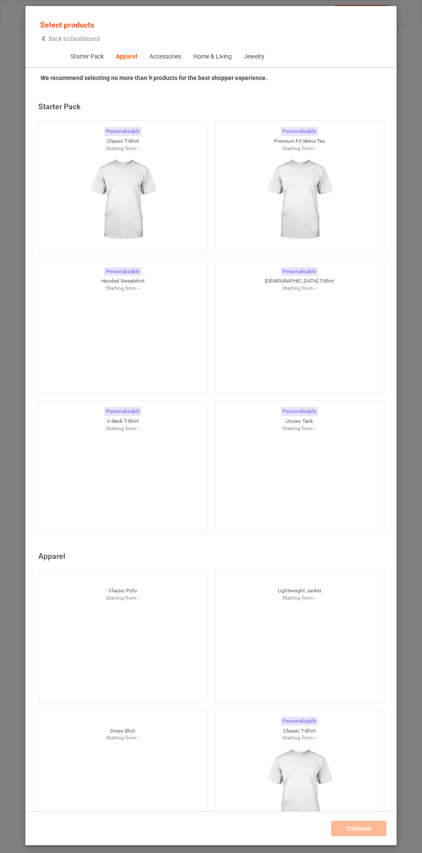
scroll to position [461, 0]
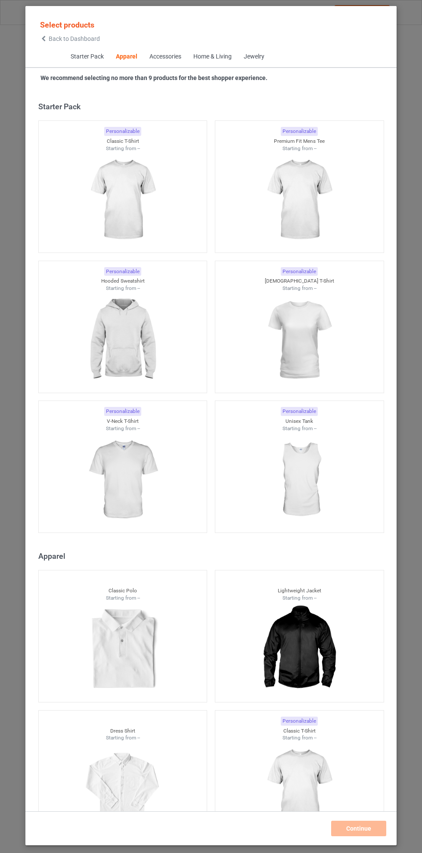
scroll to position [461, 0]
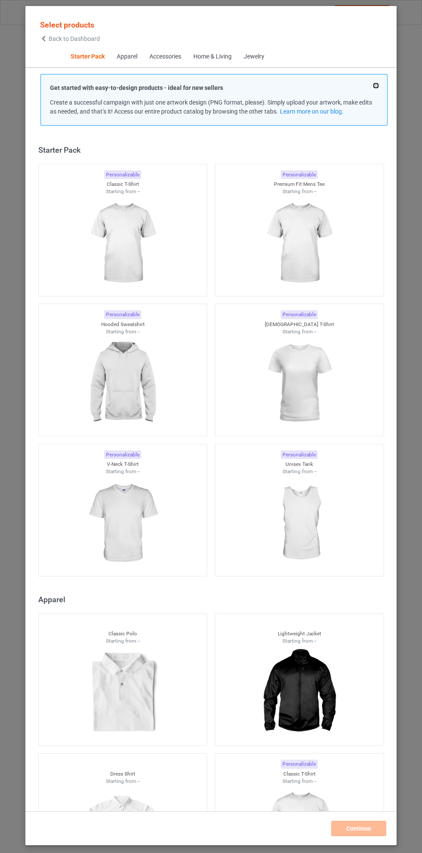
click at [376, 86] on button at bounding box center [375, 85] width 4 height 4
